Goal: Use online tool/utility: Utilize a website feature to perform a specific function

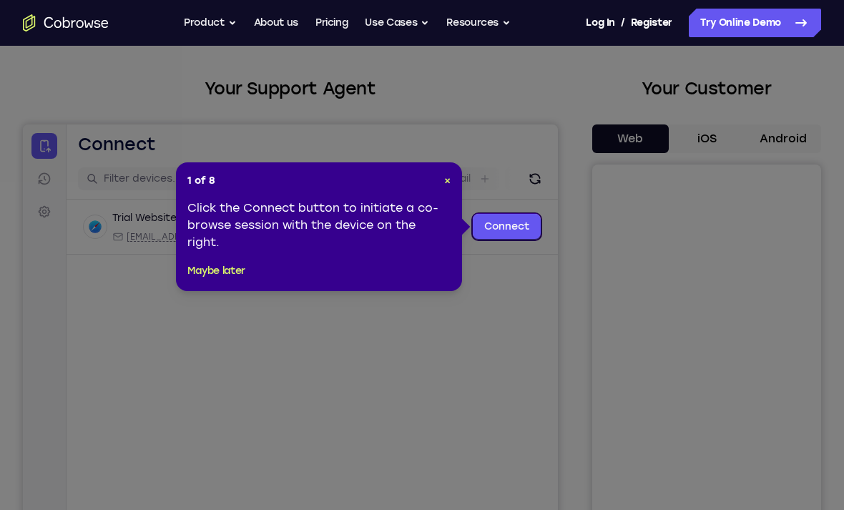
scroll to position [62, 0]
click at [500, 223] on link "Connect" at bounding box center [507, 226] width 68 height 26
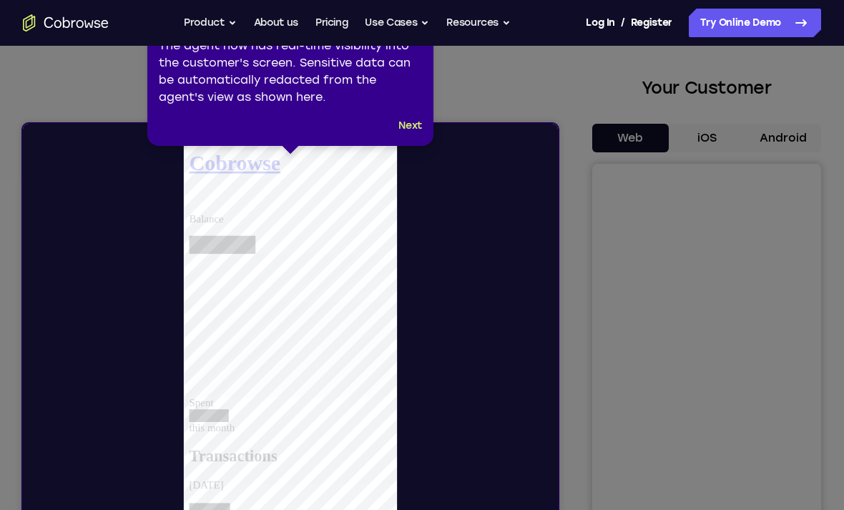
scroll to position [0, 0]
click at [412, 122] on button "Next" at bounding box center [411, 125] width 24 height 17
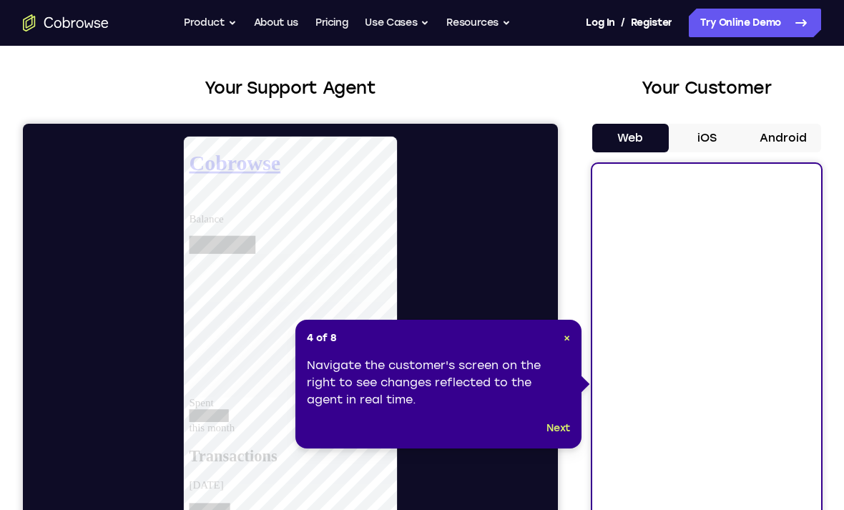
click at [575, 424] on div "4 of 8 × Navigate the customer's screen on the right to see changes reflected t…" at bounding box center [439, 384] width 286 height 129
click at [561, 423] on button "Next" at bounding box center [559, 428] width 24 height 17
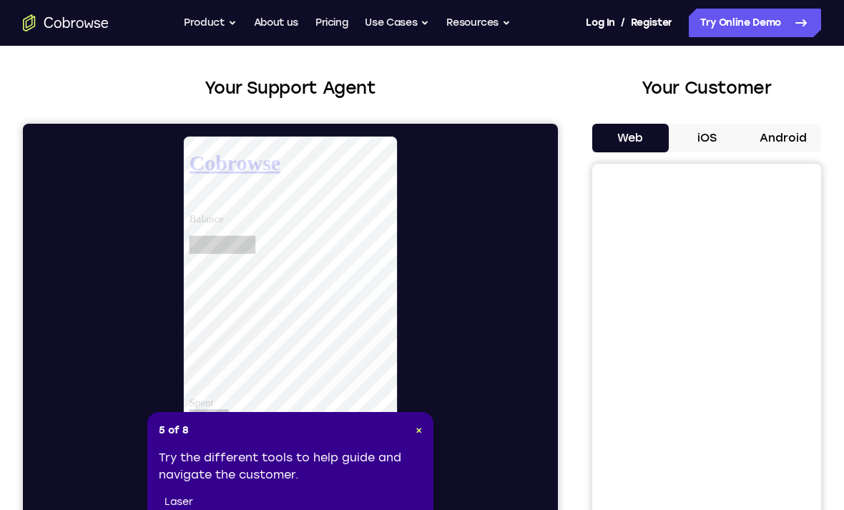
click at [426, 419] on div "5 of 8 × Try the different tools to help guide and navigate the customer. laser…" at bounding box center [290, 480] width 286 height 137
click at [720, 130] on button "iOS" at bounding box center [707, 138] width 77 height 29
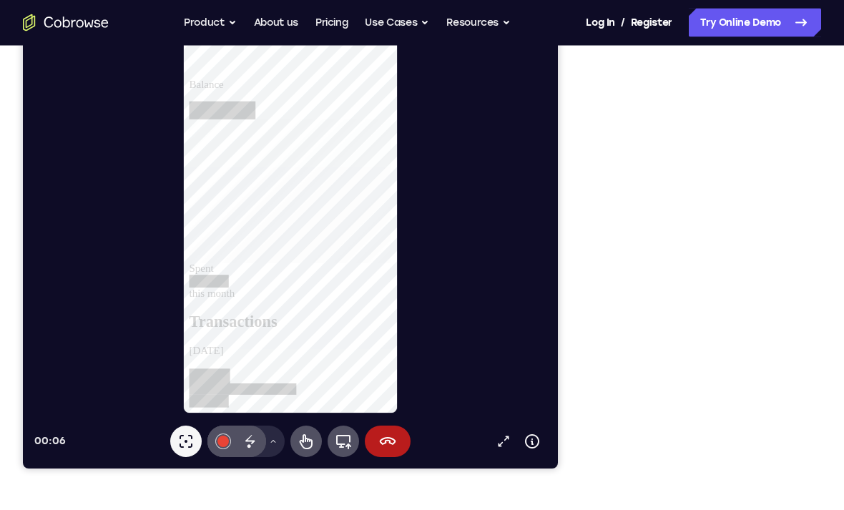
scroll to position [229, 0]
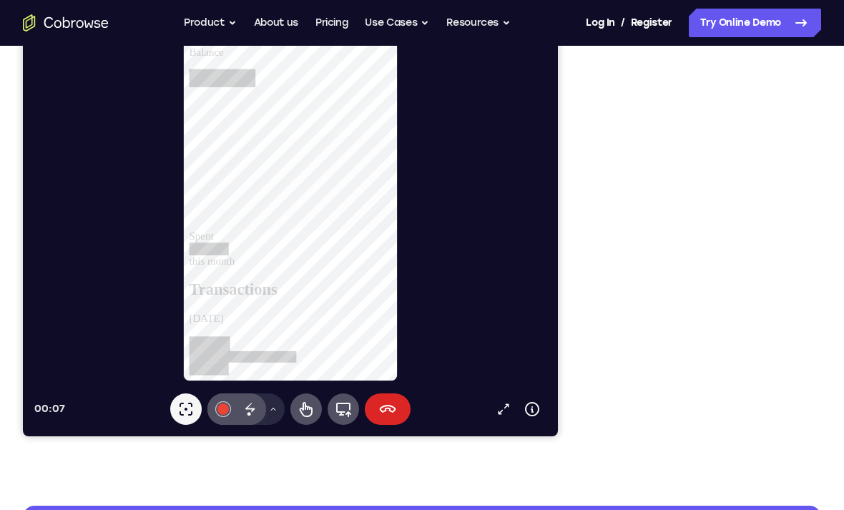
click at [396, 418] on button "End session" at bounding box center [388, 409] width 46 height 31
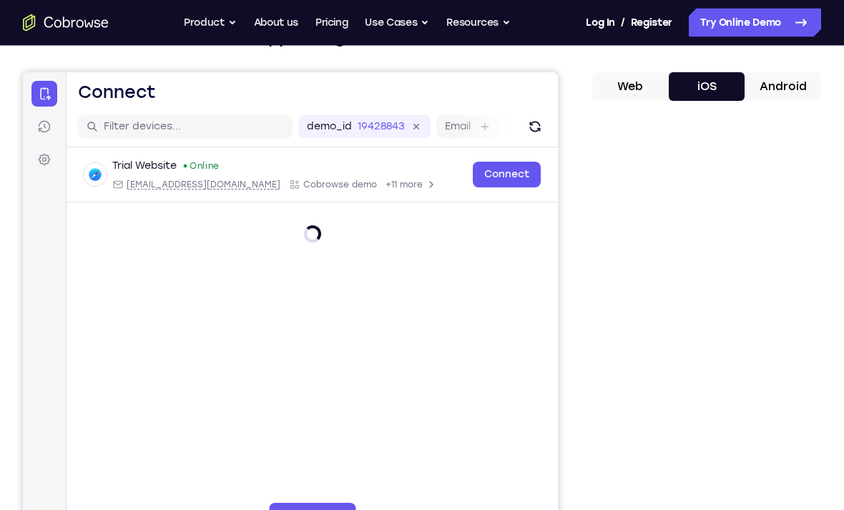
scroll to position [112, 0]
click at [351, 128] on label "demo_id" at bounding box center [329, 127] width 45 height 14
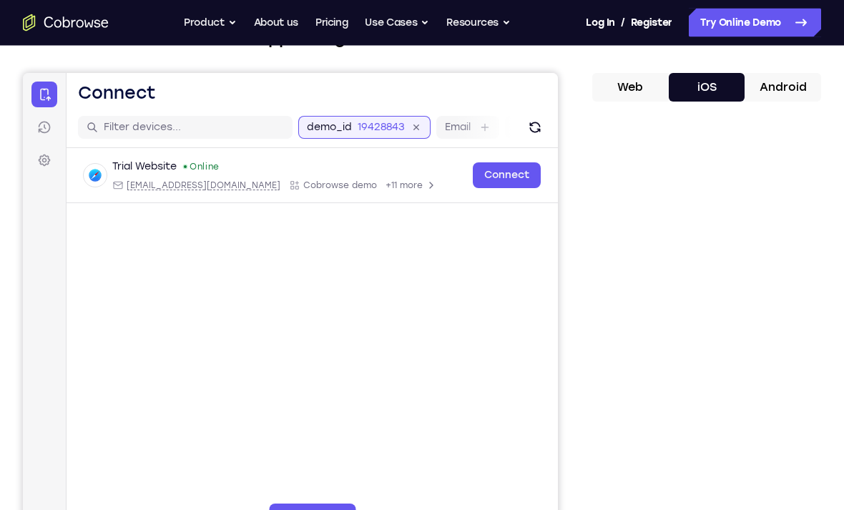
click at [358, 128] on input "19428843" at bounding box center [381, 127] width 47 height 14
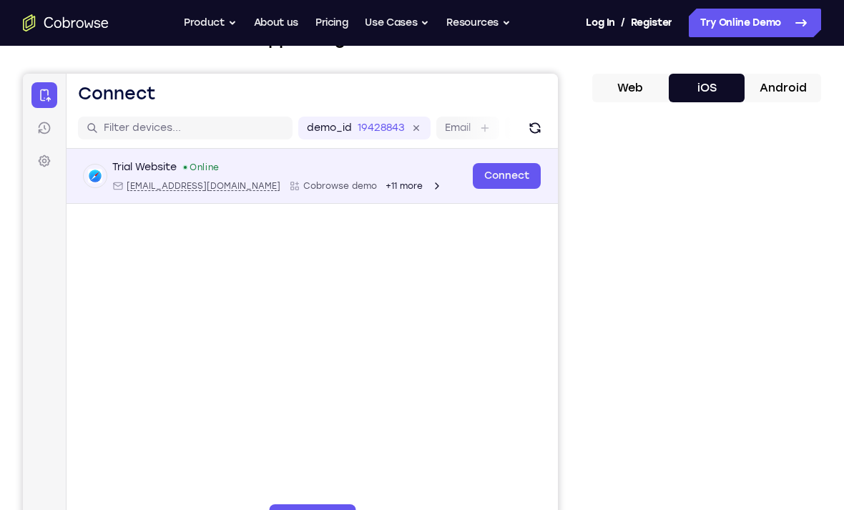
click at [94, 165] on div "Open device details" at bounding box center [95, 176] width 23 height 23
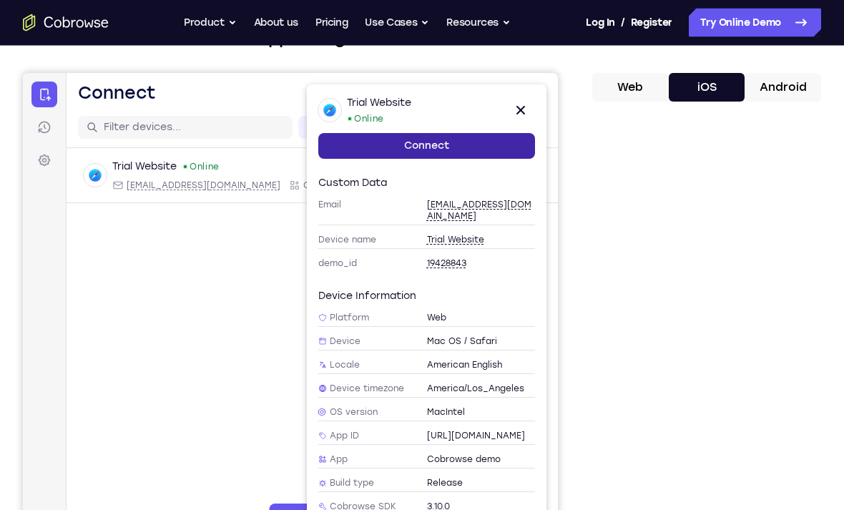
click at [348, 157] on link "Connect" at bounding box center [426, 146] width 217 height 26
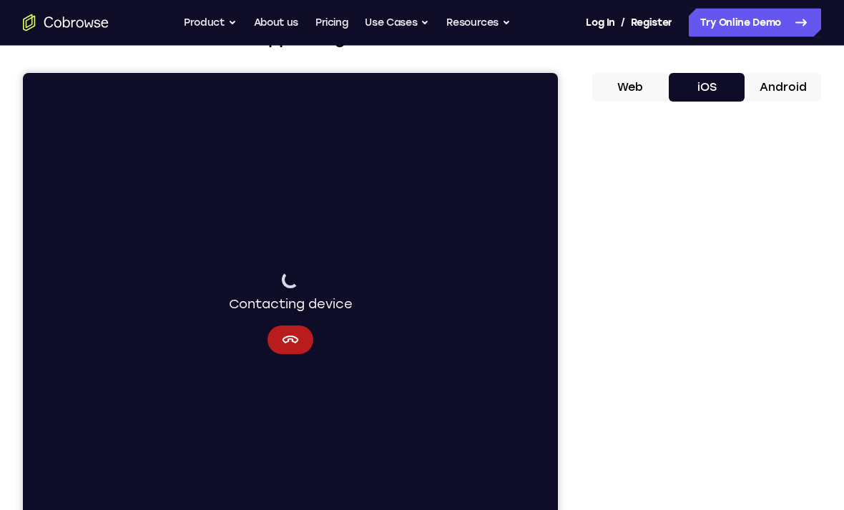
scroll to position [130, 0]
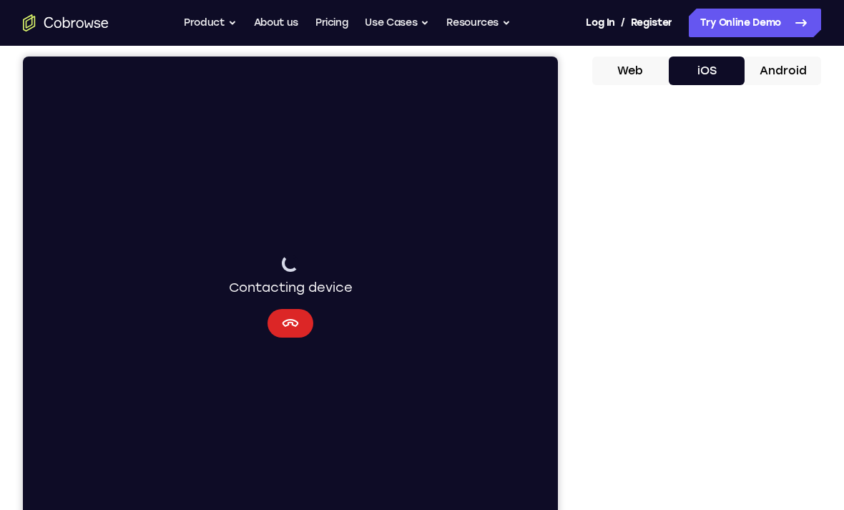
click at [294, 333] on button "Cancel" at bounding box center [291, 323] width 46 height 29
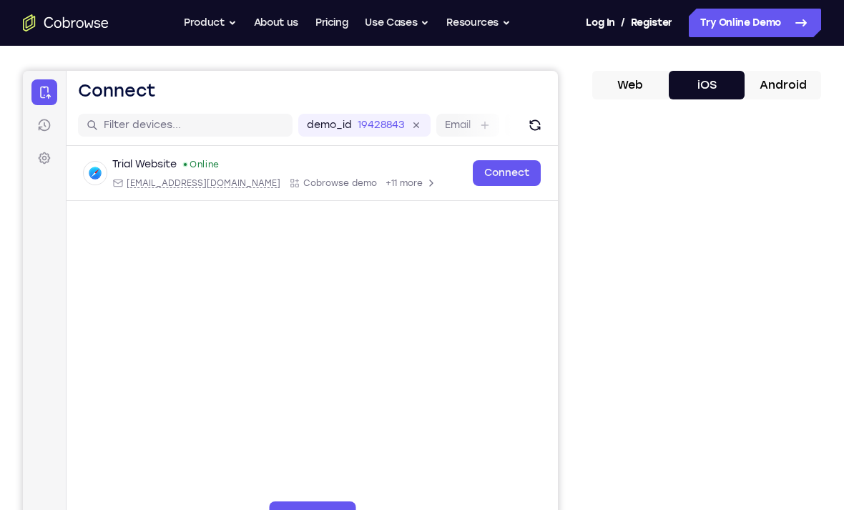
scroll to position [115, 0]
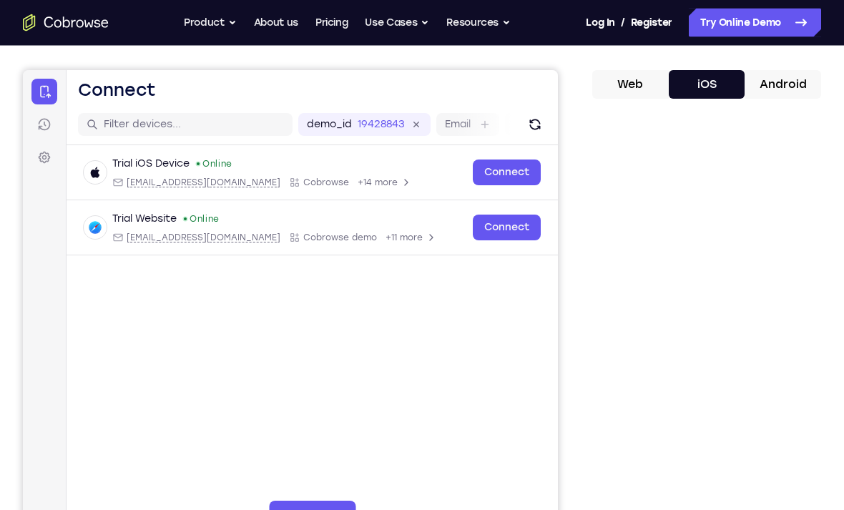
click at [827, 120] on div "Your Support Agent Your Customer Web iOS Android Next Steps We’d be happy to gi…" at bounding box center [422, 403] width 844 height 944
click at [837, 95] on div "Your Support Agent Your Customer Web iOS Android Next Steps We’d be happy to gi…" at bounding box center [422, 403] width 844 height 944
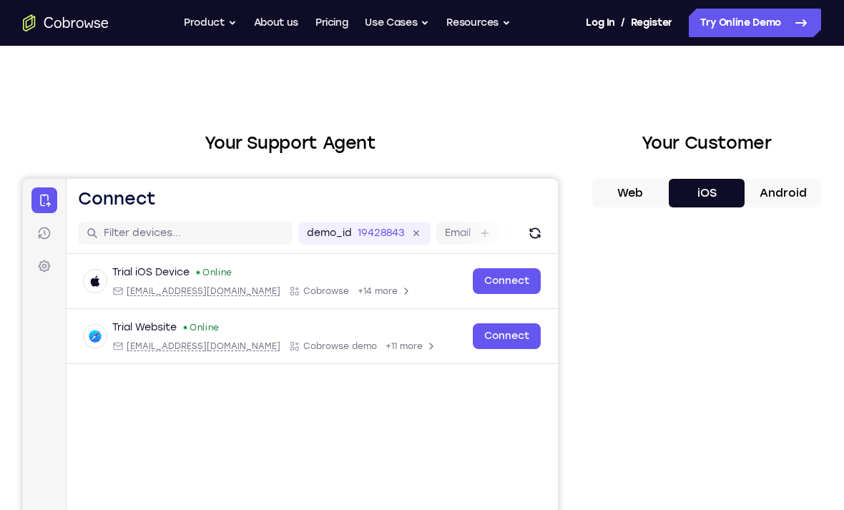
scroll to position [0, 0]
